Goal: Task Accomplishment & Management: Use online tool/utility

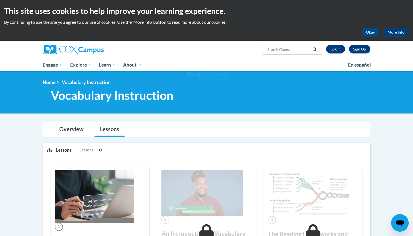
click at [335, 48] on link "Log In" at bounding box center [335, 49] width 19 height 9
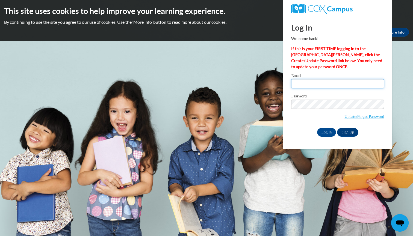
type input "[EMAIL_ADDRESS][DOMAIN_NAME]"
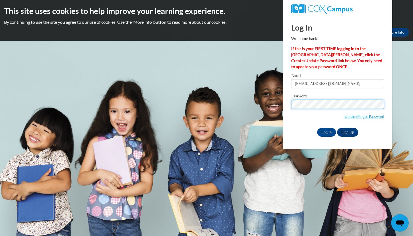
click at [326, 131] on input "Log In" at bounding box center [326, 132] width 19 height 9
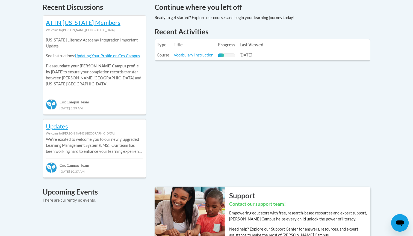
scroll to position [250, 0]
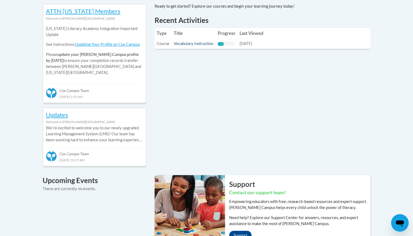
click at [197, 43] on link "Vocabulary Instruction" at bounding box center [194, 43] width 40 height 5
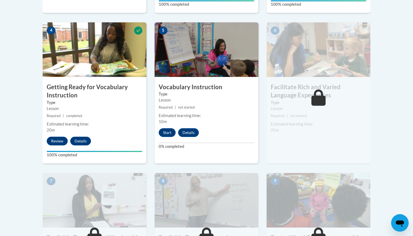
scroll to position [301, 0]
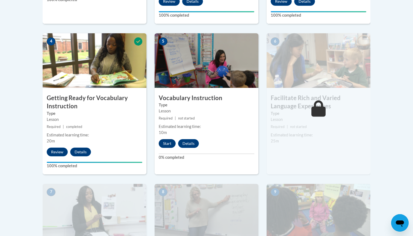
click at [165, 141] on button "Start" at bounding box center [167, 143] width 17 height 9
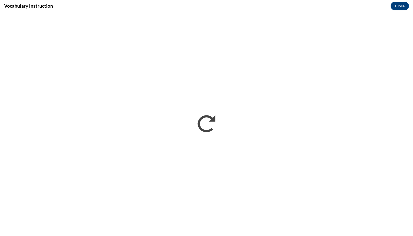
scroll to position [0, 0]
